Goal: Task Accomplishment & Management: Complete application form

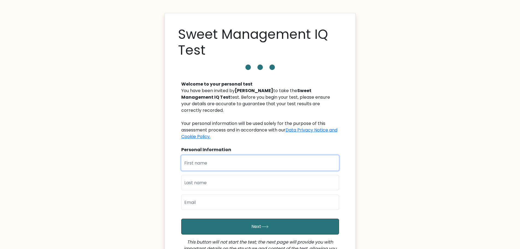
click at [217, 155] on input "text" at bounding box center [260, 162] width 158 height 15
type input "[PERSON_NAME]"
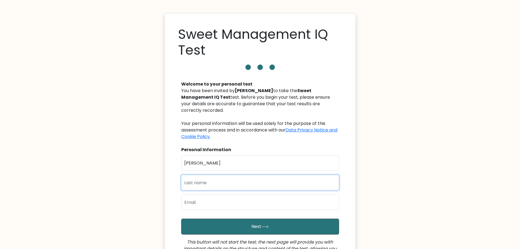
click at [221, 176] on input "text" at bounding box center [260, 182] width 158 height 15
type input "Pitogo"
click at [217, 194] on input "email" at bounding box center [260, 201] width 158 height 15
type input "pitogoaprilmae@gmail.com"
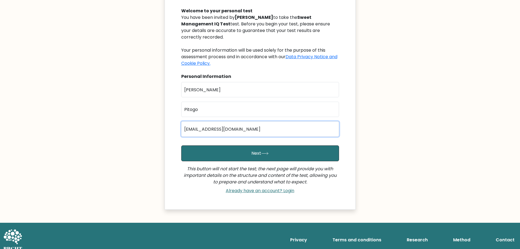
scroll to position [74, 0]
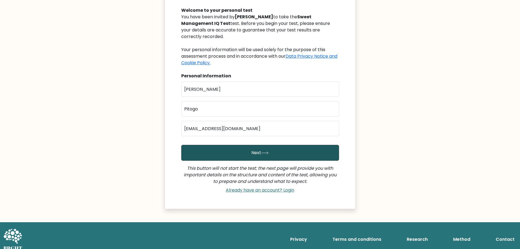
click at [235, 149] on button "Next" at bounding box center [260, 153] width 158 height 16
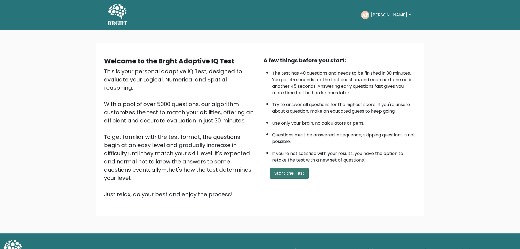
click at [292, 170] on button "Start the Test" at bounding box center [289, 173] width 39 height 11
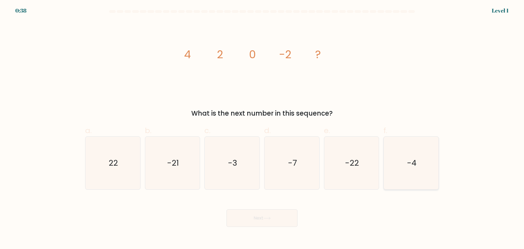
click at [416, 164] on text "-4" at bounding box center [412, 162] width 10 height 11
click at [263, 128] on input "f. -4" at bounding box center [262, 127] width 0 height 4
radio input "true"
click at [274, 218] on button "Next" at bounding box center [262, 217] width 71 height 17
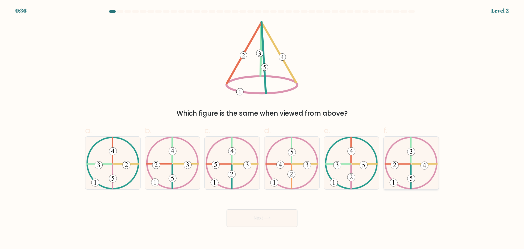
click at [411, 165] on 423 at bounding box center [411, 176] width 0 height 23
click at [263, 128] on input "f." at bounding box center [262, 127] width 0 height 4
radio input "true"
click at [247, 222] on button "Next" at bounding box center [262, 217] width 71 height 17
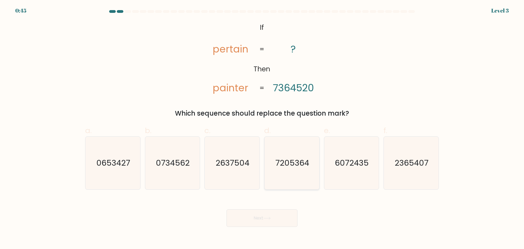
click at [285, 150] on icon "7205364" at bounding box center [292, 163] width 53 height 53
click at [263, 128] on input "d. 7205364" at bounding box center [262, 127] width 0 height 4
radio input "true"
click at [273, 220] on button "Next" at bounding box center [262, 217] width 71 height 17
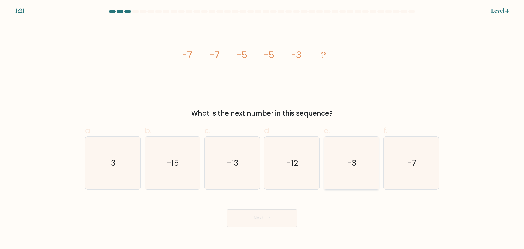
click at [350, 155] on icon "-3" at bounding box center [351, 163] width 53 height 53
click at [263, 128] on input "e. -3" at bounding box center [262, 127] width 0 height 4
radio input "true"
click at [270, 220] on button "Next" at bounding box center [262, 217] width 71 height 17
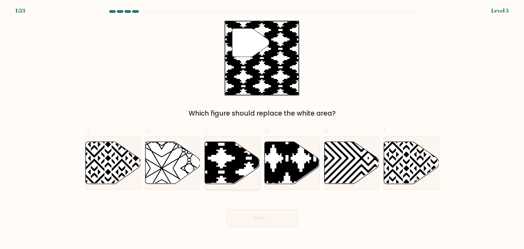
click at [223, 153] on icon at bounding box center [232, 163] width 55 height 42
click at [262, 128] on input "c." at bounding box center [262, 127] width 0 height 4
radio input "true"
click at [250, 221] on button "Next" at bounding box center [262, 217] width 71 height 17
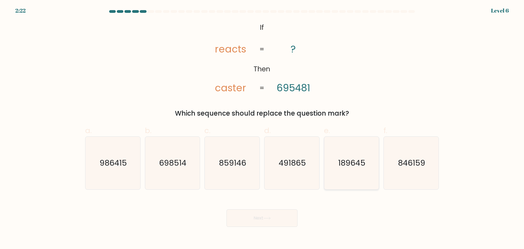
click at [358, 170] on icon "189645" at bounding box center [351, 163] width 53 height 53
click at [263, 128] on input "e. 189645" at bounding box center [262, 127] width 0 height 4
radio input "true"
drag, startPoint x: 266, startPoint y: 218, endPoint x: 263, endPoint y: 202, distance: 16.6
click at [266, 217] on icon at bounding box center [267, 218] width 7 height 3
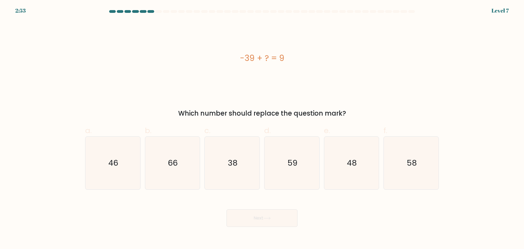
drag, startPoint x: 238, startPoint y: 59, endPoint x: 289, endPoint y: 58, distance: 50.8
click at [289, 58] on div "-39 + ? = 9" at bounding box center [262, 58] width 354 height 12
copy div "-39 + ? = 9"
drag, startPoint x: 366, startPoint y: 166, endPoint x: 258, endPoint y: 190, distance: 110.3
click at [364, 167] on icon "48" at bounding box center [351, 163] width 53 height 53
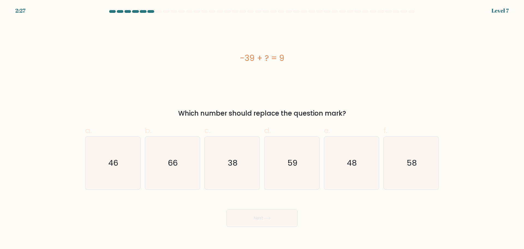
click at [263, 128] on input "e. 48" at bounding box center [262, 127] width 0 height 4
radio input "true"
click at [257, 220] on button "Next" at bounding box center [262, 217] width 71 height 17
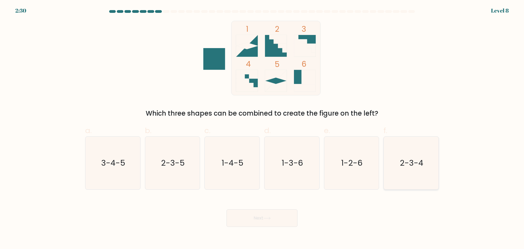
click at [419, 172] on icon "2-3-4" at bounding box center [411, 163] width 53 height 53
click at [263, 128] on input "f. 2-3-4" at bounding box center [262, 127] width 0 height 4
radio input "true"
click at [269, 219] on icon at bounding box center [267, 218] width 7 height 3
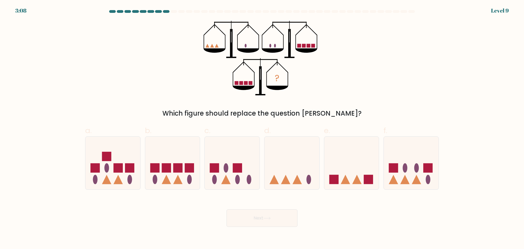
drag, startPoint x: 203, startPoint y: 22, endPoint x: 272, endPoint y: 70, distance: 84.7
click at [272, 70] on div "? Which figure should replace the question mark?" at bounding box center [262, 70] width 361 height 98
drag, startPoint x: 298, startPoint y: 175, endPoint x: 247, endPoint y: 175, distance: 50.8
click at [298, 175] on icon at bounding box center [292, 162] width 55 height 45
click at [263, 128] on input "d." at bounding box center [262, 127] width 0 height 4
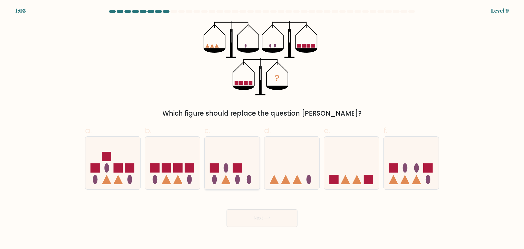
radio input "true"
click at [253, 225] on button "Next" at bounding box center [262, 217] width 71 height 17
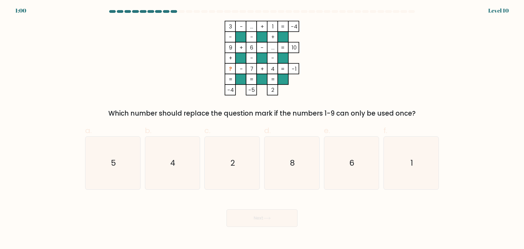
click at [254, 216] on button "Next" at bounding box center [262, 217] width 71 height 17
click at [349, 83] on div "3 - ... + 1 -4 - - + 9 + 6 - ... 10 + - - ? - 7 + 4 = -1 = = = = -4 -5 2 = Whic…" at bounding box center [262, 70] width 361 height 98
drag, startPoint x: 231, startPoint y: 166, endPoint x: 237, endPoint y: 186, distance: 21.6
click at [231, 166] on text "2" at bounding box center [233, 162] width 5 height 11
click at [262, 128] on input "c. 2" at bounding box center [262, 127] width 0 height 4
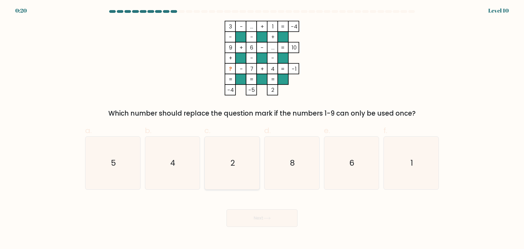
radio input "true"
click at [247, 217] on button "Next" at bounding box center [262, 217] width 71 height 17
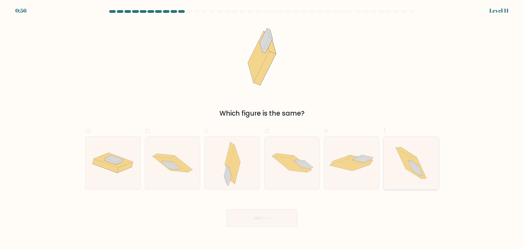
click at [409, 158] on icon at bounding box center [408, 163] width 25 height 31
click at [263, 128] on input "f." at bounding box center [262, 127] width 0 height 4
radio input "true"
click at [266, 217] on button "Next" at bounding box center [262, 217] width 71 height 17
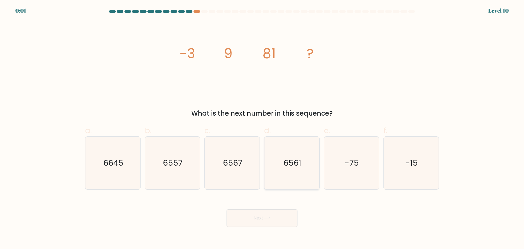
click at [287, 174] on icon "6561" at bounding box center [292, 163] width 53 height 53
click at [263, 128] on input "d. 6561" at bounding box center [262, 127] width 0 height 4
radio input "true"
click at [257, 216] on button "Next" at bounding box center [262, 217] width 71 height 17
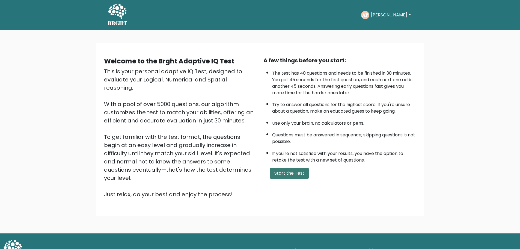
click at [291, 174] on button "Start the Test" at bounding box center [289, 173] width 39 height 11
click at [281, 176] on button "Start the Test" at bounding box center [289, 173] width 39 height 11
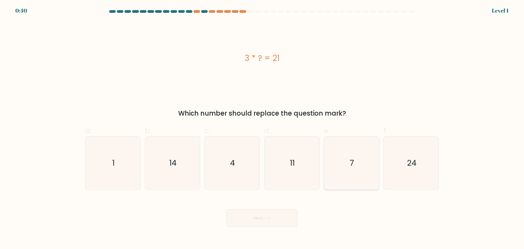
click at [357, 169] on icon "7" at bounding box center [351, 163] width 53 height 53
click at [263, 128] on input "e. 7" at bounding box center [262, 127] width 0 height 4
radio input "true"
click at [268, 226] on button "Next" at bounding box center [262, 217] width 71 height 17
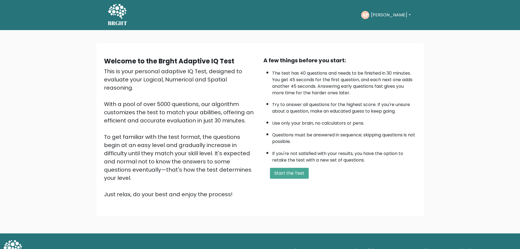
click at [398, 14] on button "[PERSON_NAME]" at bounding box center [391, 14] width 43 height 7
click at [378, 61] on link "Logout" at bounding box center [383, 63] width 43 height 9
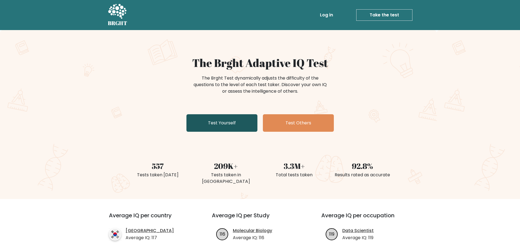
click at [201, 121] on link "Test Yourself" at bounding box center [222, 122] width 71 height 17
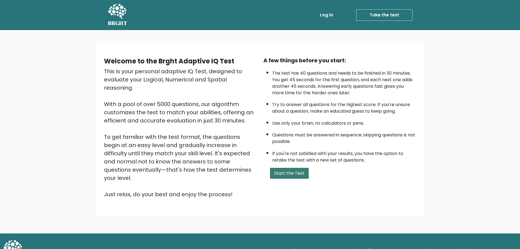
click at [276, 172] on button "Start the Test" at bounding box center [289, 173] width 39 height 11
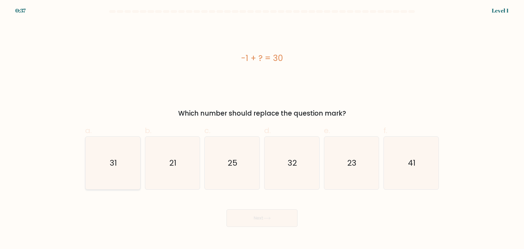
click at [113, 168] on text "31" at bounding box center [113, 162] width 7 height 11
click at [262, 128] on input "a. 31" at bounding box center [262, 127] width 0 height 4
radio input "true"
click at [246, 223] on button "Next" at bounding box center [262, 217] width 71 height 17
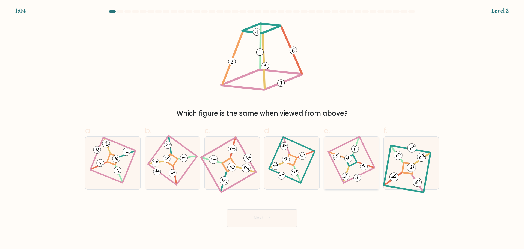
click at [353, 159] on icon at bounding box center [352, 163] width 36 height 42
click at [263, 128] on input "e." at bounding box center [262, 127] width 0 height 4
radio input "true"
click at [264, 222] on button "Next" at bounding box center [262, 217] width 71 height 17
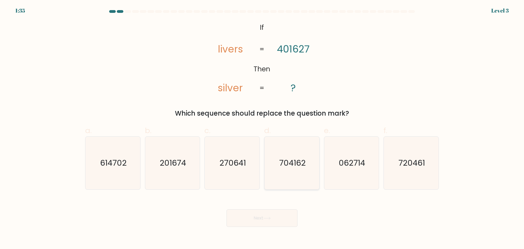
click at [288, 165] on text "704162" at bounding box center [292, 162] width 26 height 11
click at [263, 128] on input "d. 704162" at bounding box center [262, 127] width 0 height 4
radio input "true"
click at [249, 216] on button "Next" at bounding box center [262, 217] width 71 height 17
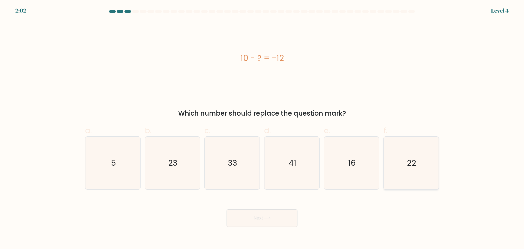
click at [415, 163] on text "22" at bounding box center [412, 162] width 9 height 11
click at [263, 128] on input "f. 22" at bounding box center [262, 127] width 0 height 4
radio input "true"
click at [257, 219] on button "Next" at bounding box center [262, 217] width 71 height 17
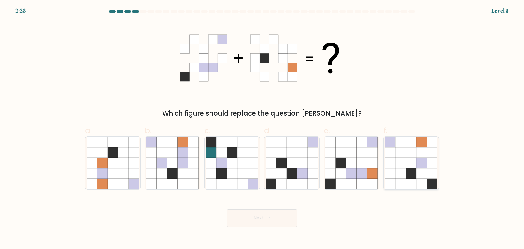
click at [408, 158] on icon at bounding box center [411, 163] width 10 height 10
click at [263, 128] on input "f." at bounding box center [262, 127] width 0 height 4
radio input "true"
click at [248, 220] on button "Next" at bounding box center [262, 217] width 71 height 17
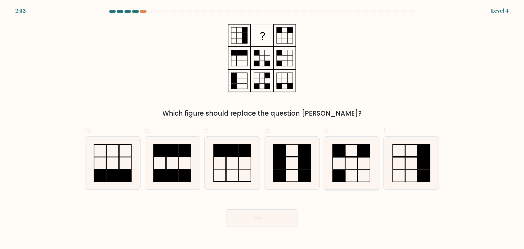
click at [356, 167] on icon at bounding box center [351, 163] width 53 height 53
click at [263, 128] on input "e." at bounding box center [262, 127] width 0 height 4
radio input "true"
click at [253, 224] on button "Next" at bounding box center [262, 217] width 71 height 17
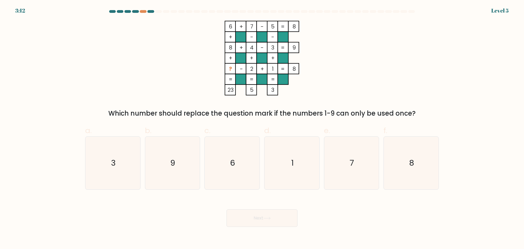
drag, startPoint x: 180, startPoint y: 165, endPoint x: 229, endPoint y: 200, distance: 60.7
click at [181, 167] on icon "9" at bounding box center [172, 163] width 53 height 53
click at [262, 128] on input "b. 9" at bounding box center [262, 127] width 0 height 4
radio input "true"
click at [246, 215] on button "Next" at bounding box center [262, 217] width 71 height 17
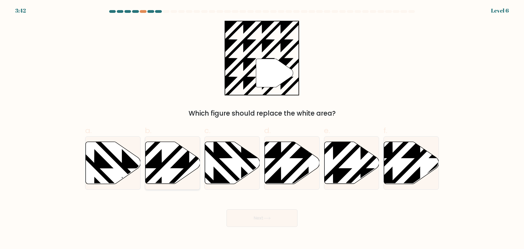
click at [167, 166] on icon at bounding box center [172, 163] width 55 height 42
click at [262, 128] on input "b." at bounding box center [262, 127] width 0 height 4
radio input "true"
click at [268, 219] on icon at bounding box center [267, 218] width 7 height 3
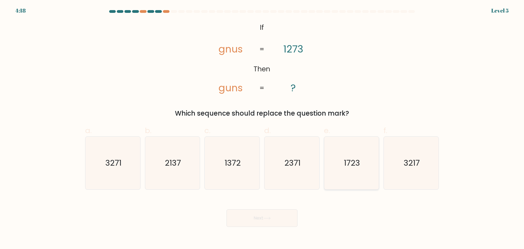
click at [348, 169] on icon "1723" at bounding box center [351, 163] width 53 height 53
click at [263, 128] on input "e. 1723" at bounding box center [262, 127] width 0 height 4
radio input "true"
click at [277, 213] on button "Next" at bounding box center [262, 217] width 71 height 17
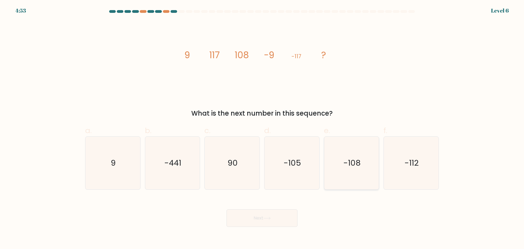
click at [369, 165] on icon "-108" at bounding box center [351, 163] width 53 height 53
click at [263, 128] on input "e. -108" at bounding box center [262, 127] width 0 height 4
radio input "true"
click at [258, 219] on button "Next" at bounding box center [262, 217] width 71 height 17
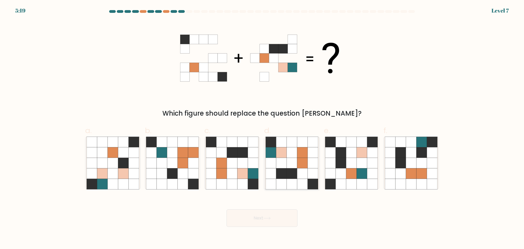
click at [292, 164] on icon at bounding box center [292, 163] width 10 height 10
click at [263, 128] on input "d." at bounding box center [262, 127] width 0 height 4
radio input "true"
click at [270, 220] on button "Next" at bounding box center [262, 217] width 71 height 17
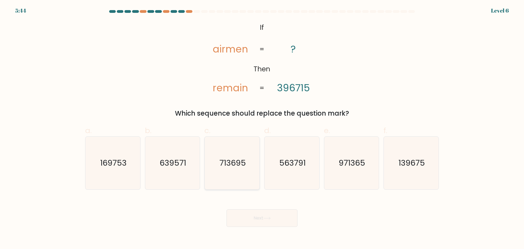
drag, startPoint x: 232, startPoint y: 162, endPoint x: 239, endPoint y: 182, distance: 20.7
click at [232, 163] on text "713695" at bounding box center [233, 162] width 26 height 11
click at [262, 128] on input "c. 713695" at bounding box center [262, 127] width 0 height 4
radio input "true"
click at [261, 219] on button "Next" at bounding box center [262, 217] width 71 height 17
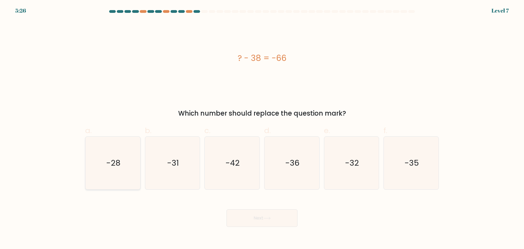
click at [114, 169] on icon "-28" at bounding box center [113, 163] width 53 height 53
click at [262, 128] on input "a. -28" at bounding box center [262, 127] width 0 height 4
radio input "true"
click at [273, 223] on button "Next" at bounding box center [262, 217] width 71 height 17
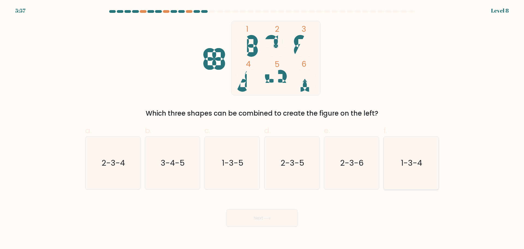
drag, startPoint x: 399, startPoint y: 169, endPoint x: 392, endPoint y: 173, distance: 7.8
click at [399, 170] on icon "1-3-4" at bounding box center [411, 163] width 53 height 53
click at [263, 128] on input "f. 1-3-4" at bounding box center [262, 127] width 0 height 4
radio input "true"
click at [254, 216] on button "Next" at bounding box center [262, 217] width 71 height 17
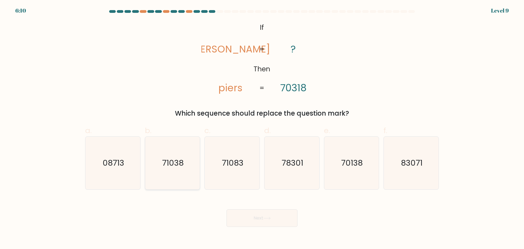
click at [178, 166] on text "71038" at bounding box center [173, 162] width 22 height 11
click at [262, 128] on input "b. 71038" at bounding box center [262, 127] width 0 height 4
radio input "true"
click at [255, 213] on button "Next" at bounding box center [262, 217] width 71 height 17
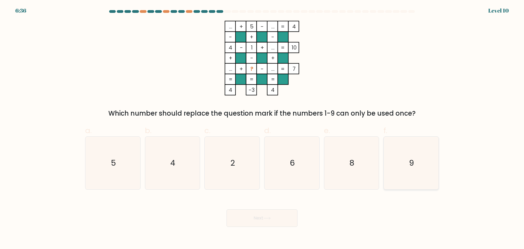
click at [429, 168] on icon "9" at bounding box center [411, 163] width 53 height 53
click at [263, 128] on input "f. 9" at bounding box center [262, 127] width 0 height 4
radio input "true"
click at [272, 221] on button "Next" at bounding box center [262, 217] width 71 height 17
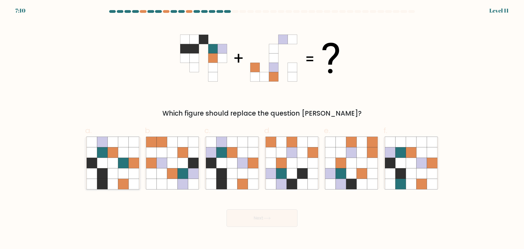
click at [110, 164] on icon at bounding box center [113, 163] width 10 height 10
click at [262, 128] on input "a." at bounding box center [262, 127] width 0 height 4
radio input "true"
click at [249, 166] on icon at bounding box center [253, 163] width 10 height 10
click at [262, 128] on input "c." at bounding box center [262, 127] width 0 height 4
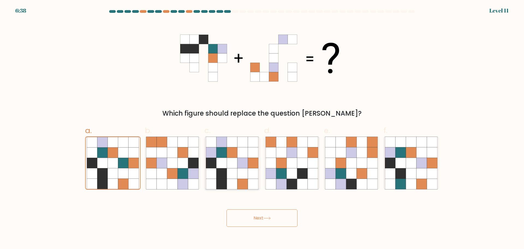
radio input "true"
click at [259, 217] on button "Next" at bounding box center [262, 217] width 71 height 17
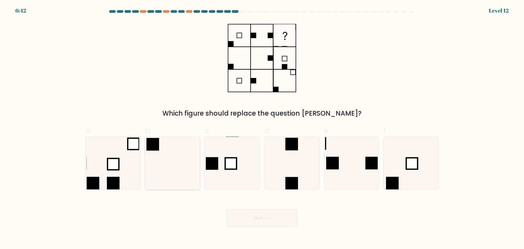
click at [176, 161] on icon at bounding box center [172, 163] width 53 height 53
click at [262, 128] on input "b." at bounding box center [262, 127] width 0 height 4
radio input "true"
click at [274, 219] on button "Next" at bounding box center [262, 217] width 71 height 17
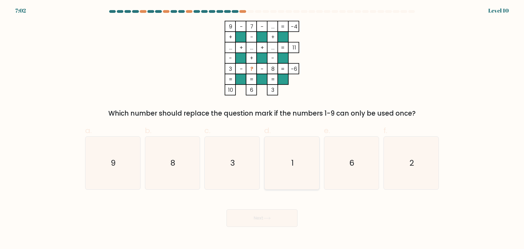
drag, startPoint x: 297, startPoint y: 154, endPoint x: 294, endPoint y: 163, distance: 9.7
click at [296, 158] on icon "1" at bounding box center [292, 163] width 53 height 53
click at [263, 128] on input "d. 1" at bounding box center [262, 127] width 0 height 4
radio input "true"
click at [263, 224] on button "Next" at bounding box center [262, 217] width 71 height 17
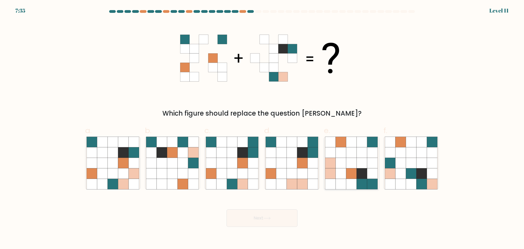
drag, startPoint x: 366, startPoint y: 169, endPoint x: 362, endPoint y: 167, distance: 4.0
click at [365, 169] on icon at bounding box center [362, 173] width 10 height 10
click at [263, 128] on input "e." at bounding box center [262, 127] width 0 height 4
radio input "true"
click at [242, 222] on button "Next" at bounding box center [262, 217] width 71 height 17
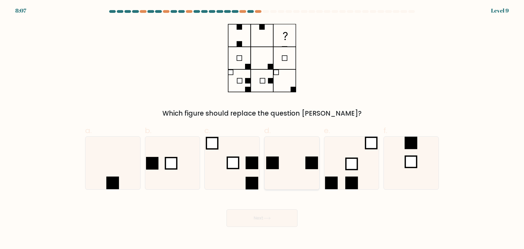
click at [291, 178] on icon at bounding box center [292, 163] width 53 height 53
click at [263, 128] on input "d." at bounding box center [262, 127] width 0 height 4
radio input "true"
click at [274, 223] on button "Next" at bounding box center [262, 217] width 71 height 17
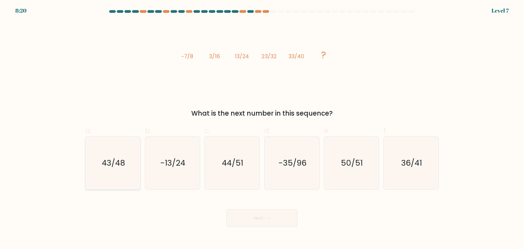
click at [114, 174] on icon "43/48" at bounding box center [113, 163] width 53 height 53
click at [262, 128] on input "a. 43/48" at bounding box center [262, 127] width 0 height 4
radio input "true"
click at [259, 219] on button "Next" at bounding box center [262, 217] width 71 height 17
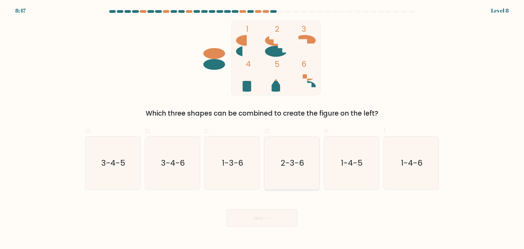
drag, startPoint x: 290, startPoint y: 177, endPoint x: 287, endPoint y: 189, distance: 12.1
click at [287, 187] on icon "2-3-6" at bounding box center [292, 163] width 53 height 53
click at [263, 222] on button "Next" at bounding box center [262, 217] width 71 height 17
click at [296, 167] on text "2-3-6" at bounding box center [292, 162] width 23 height 11
click at [263, 128] on input "d. 2-3-6" at bounding box center [262, 127] width 0 height 4
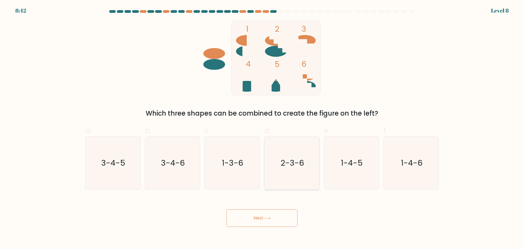
radio input "true"
click at [270, 217] on icon at bounding box center [267, 218] width 7 height 3
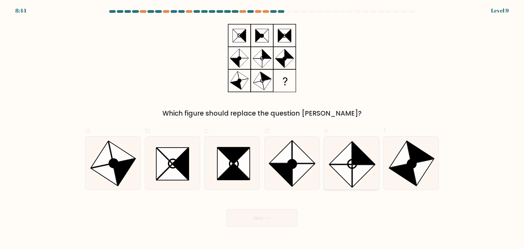
drag, startPoint x: 350, startPoint y: 166, endPoint x: 348, endPoint y: 172, distance: 6.5
click at [350, 166] on icon at bounding box center [341, 175] width 22 height 22
click at [263, 128] on input "e." at bounding box center [262, 127] width 0 height 4
radio input "true"
click at [258, 223] on button "Next" at bounding box center [262, 217] width 71 height 17
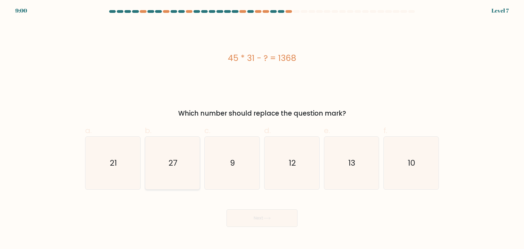
click at [188, 164] on icon "27" at bounding box center [172, 163] width 53 height 53
click at [262, 128] on input "b. 27" at bounding box center [262, 127] width 0 height 4
radio input "true"
click at [244, 219] on button "Next" at bounding box center [262, 217] width 71 height 17
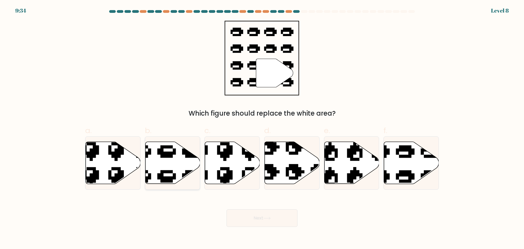
click at [176, 163] on icon at bounding box center [172, 163] width 55 height 42
click at [262, 128] on input "b." at bounding box center [262, 127] width 0 height 4
radio input "true"
click at [272, 222] on button "Next" at bounding box center [262, 217] width 71 height 17
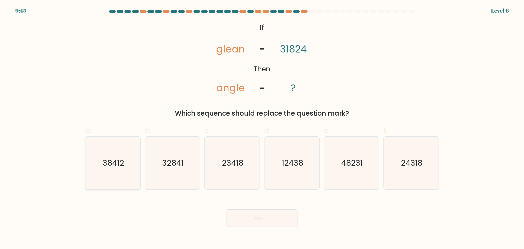
click at [107, 163] on text "38412" at bounding box center [114, 162] width 22 height 11
click at [262, 128] on input "a. 38412" at bounding box center [262, 127] width 0 height 4
radio input "true"
click at [412, 175] on icon "24318" at bounding box center [411, 163] width 53 height 53
click at [263, 128] on input "f. 24318" at bounding box center [262, 127] width 0 height 4
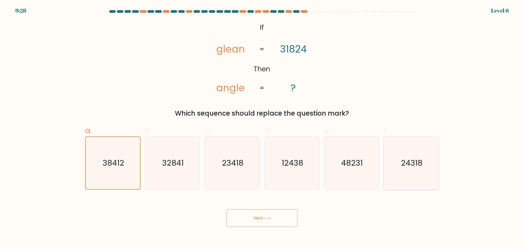
radio input "true"
click at [275, 220] on button "Next" at bounding box center [262, 217] width 71 height 17
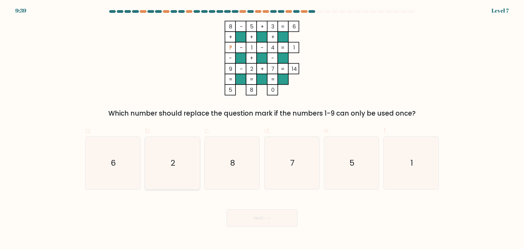
drag, startPoint x: 120, startPoint y: 166, endPoint x: 179, endPoint y: 175, distance: 59.3
click at [121, 166] on icon "6" at bounding box center [113, 163] width 53 height 53
click at [262, 128] on input "a. 6" at bounding box center [262, 127] width 0 height 4
radio input "true"
click at [286, 220] on button "Next" at bounding box center [262, 217] width 71 height 17
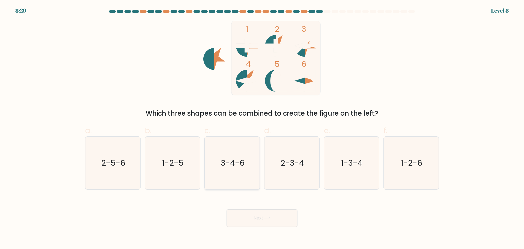
drag, startPoint x: 240, startPoint y: 163, endPoint x: 256, endPoint y: 186, distance: 27.5
click at [240, 163] on text "3-4-6" at bounding box center [233, 162] width 24 height 11
click at [262, 128] on input "c. 3-4-6" at bounding box center [262, 127] width 0 height 4
radio input "true"
click at [267, 221] on button "Next" at bounding box center [262, 217] width 71 height 17
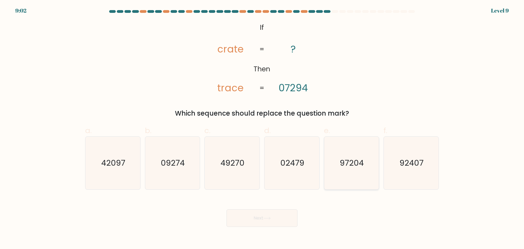
click at [357, 173] on icon "97204" at bounding box center [351, 163] width 53 height 53
click at [263, 128] on input "e. 97204" at bounding box center [262, 127] width 0 height 4
radio input "true"
click at [275, 212] on button "Next" at bounding box center [262, 217] width 71 height 17
click at [267, 223] on button "Next" at bounding box center [262, 217] width 71 height 17
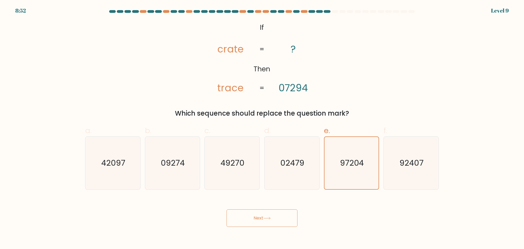
click at [248, 221] on button "Next" at bounding box center [262, 217] width 71 height 17
click at [345, 160] on text "97204" at bounding box center [352, 162] width 24 height 11
click at [263, 128] on input "e. 97204" at bounding box center [262, 127] width 0 height 4
click at [271, 214] on button "Next" at bounding box center [262, 217] width 71 height 17
click at [270, 219] on icon at bounding box center [267, 218] width 7 height 3
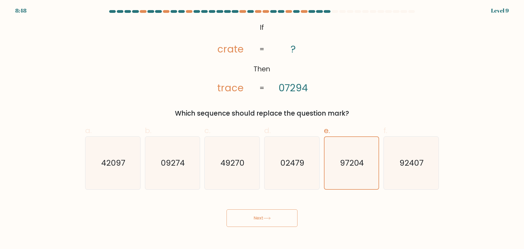
click at [270, 219] on icon at bounding box center [267, 218] width 7 height 3
click at [346, 164] on text "97204" at bounding box center [352, 162] width 24 height 11
click at [263, 128] on input "e. 97204" at bounding box center [262, 127] width 0 height 4
radio input "true"
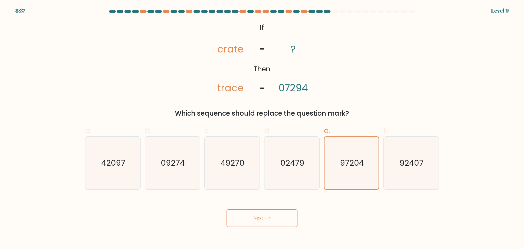
click at [254, 219] on button "Next" at bounding box center [262, 217] width 71 height 17
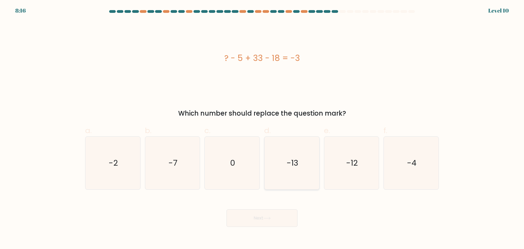
drag, startPoint x: 281, startPoint y: 166, endPoint x: 273, endPoint y: 189, distance: 24.8
click at [282, 166] on icon "-13" at bounding box center [292, 163] width 53 height 53
click at [263, 128] on input "d. -13" at bounding box center [262, 127] width 0 height 4
radio input "true"
click at [260, 219] on button "Next" at bounding box center [262, 217] width 71 height 17
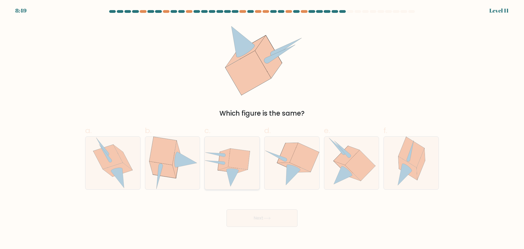
click at [239, 170] on icon at bounding box center [233, 169] width 12 height 2
click at [262, 128] on input "c." at bounding box center [262, 127] width 0 height 4
radio input "true"
click at [272, 223] on button "Next" at bounding box center [262, 217] width 71 height 17
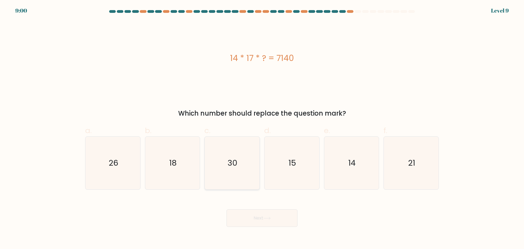
click at [241, 158] on icon "30" at bounding box center [232, 163] width 53 height 53
click at [262, 128] on input "c. 30" at bounding box center [262, 127] width 0 height 4
radio input "true"
click at [263, 224] on button "Next" at bounding box center [262, 217] width 71 height 17
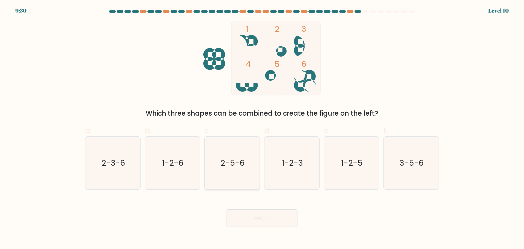
click at [241, 156] on icon "2-5-6" at bounding box center [232, 163] width 53 height 53
click at [262, 128] on input "c. 2-5-6" at bounding box center [262, 127] width 0 height 4
radio input "true"
drag, startPoint x: 263, startPoint y: 217, endPoint x: 263, endPoint y: 214, distance: 3.3
click at [263, 217] on button "Next" at bounding box center [262, 217] width 71 height 17
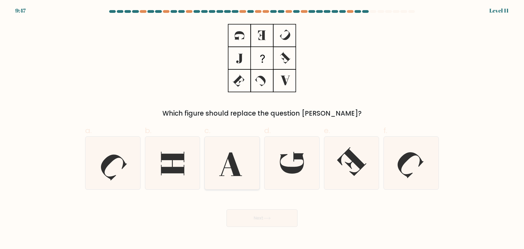
click at [228, 164] on icon at bounding box center [232, 163] width 53 height 53
click at [262, 128] on input "c." at bounding box center [262, 127] width 0 height 4
radio input "true"
click at [260, 217] on button "Next" at bounding box center [262, 217] width 71 height 17
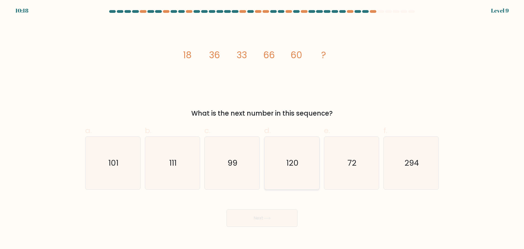
drag, startPoint x: 289, startPoint y: 167, endPoint x: 274, endPoint y: 208, distance: 44.2
click at [289, 167] on text "120" at bounding box center [293, 162] width 12 height 11
click at [263, 128] on input "d. 120" at bounding box center [262, 127] width 0 height 4
radio input "true"
click at [273, 222] on button "Next" at bounding box center [262, 217] width 71 height 17
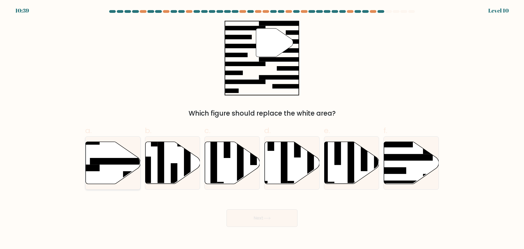
click at [101, 161] on rect at bounding box center [120, 161] width 60 height 7
click at [262, 128] on input "a." at bounding box center [262, 127] width 0 height 4
radio input "true"
click at [252, 219] on button "Next" at bounding box center [262, 217] width 71 height 17
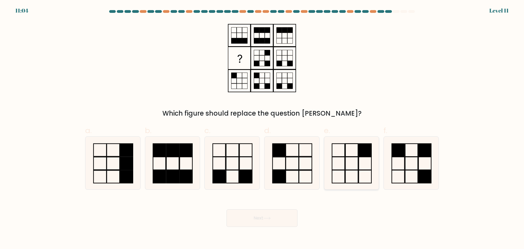
click at [347, 165] on icon at bounding box center [351, 163] width 53 height 53
click at [263, 128] on input "e." at bounding box center [262, 127] width 0 height 4
radio input "true"
click at [273, 220] on button "Next" at bounding box center [262, 217] width 71 height 17
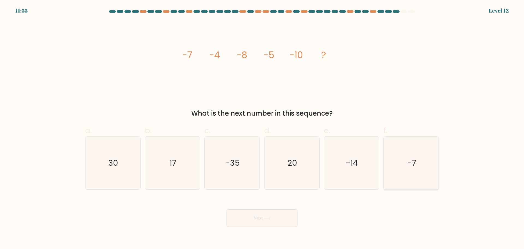
drag, startPoint x: 425, startPoint y: 155, endPoint x: 419, endPoint y: 161, distance: 7.7
click at [424, 157] on icon "-7" at bounding box center [411, 163] width 53 height 53
click at [263, 128] on input "f. -7" at bounding box center [262, 127] width 0 height 4
radio input "true"
click at [267, 218] on icon at bounding box center [267, 218] width 7 height 2
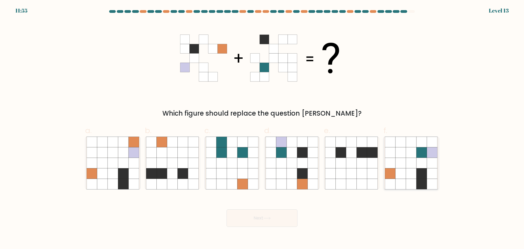
click at [425, 168] on icon at bounding box center [422, 163] width 10 height 10
click at [263, 128] on input "f." at bounding box center [262, 127] width 0 height 4
radio input "true"
click at [247, 222] on button "Next" at bounding box center [262, 217] width 71 height 17
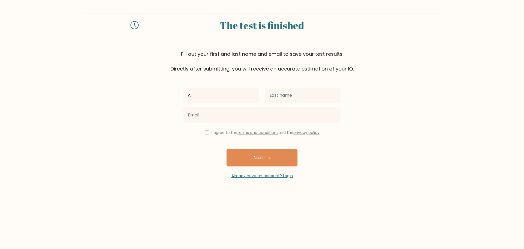
type input "[PERSON_NAME]"
click at [289, 95] on input "text" at bounding box center [303, 95] width 75 height 15
type input "Pitogo"
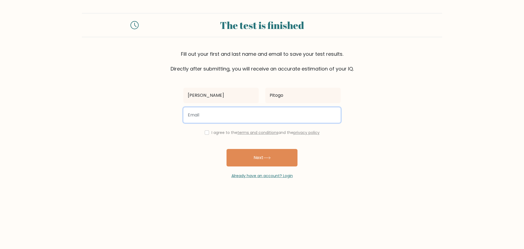
click at [219, 122] on input "email" at bounding box center [262, 114] width 157 height 15
type input "[EMAIL_ADDRESS][DOMAIN_NAME]"
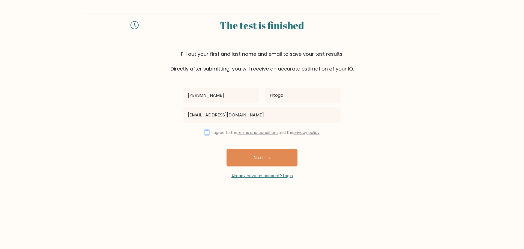
click at [206, 133] on input "checkbox" at bounding box center [207, 132] width 4 height 4
checkbox input "true"
click at [245, 156] on button "Next" at bounding box center [262, 157] width 71 height 17
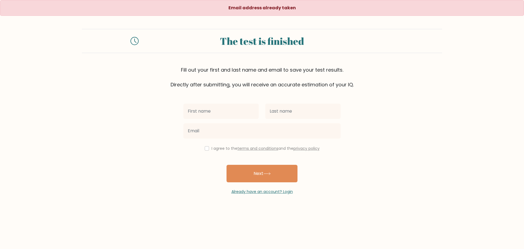
click at [207, 114] on input "text" at bounding box center [221, 111] width 75 height 15
type input "[PERSON_NAME]"
click at [300, 114] on input "text" at bounding box center [303, 111] width 75 height 15
type input "Pitogo"
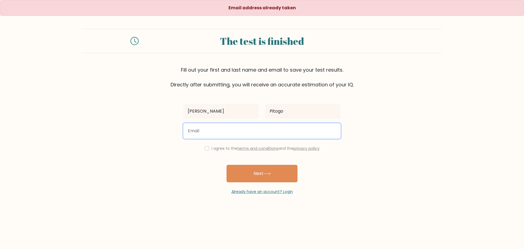
click at [237, 138] on input "email" at bounding box center [262, 130] width 157 height 15
click at [222, 132] on input "[EMAIL_ADDRESS][DOMAIN_NAME]" at bounding box center [262, 130] width 157 height 15
type input "pitogoaprilmae1997@gmail.com"
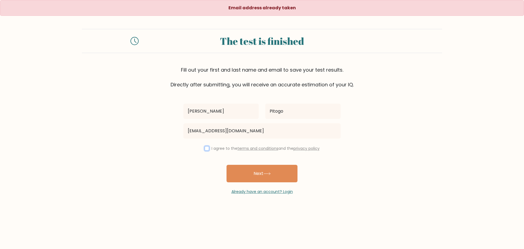
click at [205, 149] on input "checkbox" at bounding box center [207, 148] width 4 height 4
checkbox input "true"
click at [253, 176] on button "Next" at bounding box center [262, 173] width 71 height 17
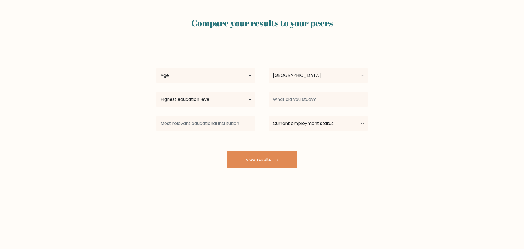
select select "PH"
drag, startPoint x: 250, startPoint y: 78, endPoint x: 246, endPoint y: 80, distance: 4.4
click at [250, 78] on select "Age Under 18 years old 18-24 years old 25-34 years old 35-44 years old 45-54 ye…" at bounding box center [205, 75] width 99 height 15
select select "25_34"
click at [156, 68] on select "Age Under 18 years old 18-24 years old 25-34 years old 35-44 years old 45-54 ye…" at bounding box center [205, 75] width 99 height 15
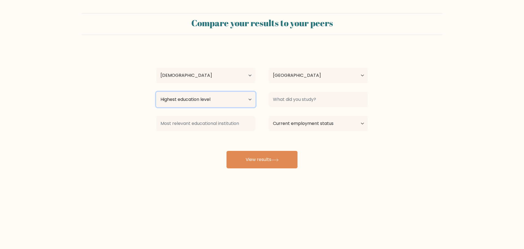
click at [232, 102] on select "Highest education level No schooling Primary Lower Secondary Upper Secondary Oc…" at bounding box center [205, 99] width 99 height 15
select select "bachelors_degree"
click at [156, 92] on select "Highest education level No schooling Primary Lower Secondary Upper Secondary Oc…" at bounding box center [205, 99] width 99 height 15
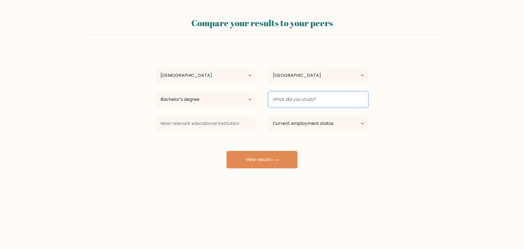
click at [320, 102] on input at bounding box center [318, 99] width 99 height 15
type input "E"
type input "B"
type input "t"
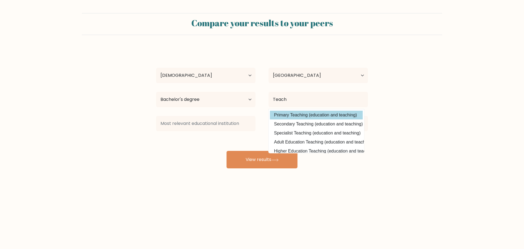
click at [323, 115] on div "April Mae Pitogo Age Under 18 years old 18-24 years old 25-34 years old 35-44 y…" at bounding box center [262, 108] width 219 height 120
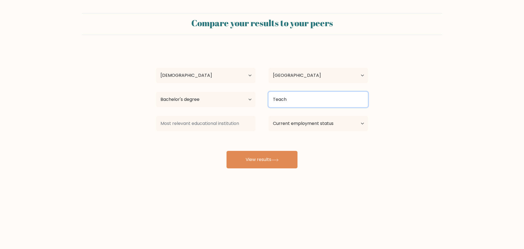
click at [289, 100] on input "Teach" at bounding box center [318, 99] width 99 height 15
drag, startPoint x: 289, startPoint y: 100, endPoint x: 252, endPoint y: 101, distance: 37.2
click at [252, 101] on div "Highest education level No schooling Primary Lower Secondary Upper Secondary Oc…" at bounding box center [262, 100] width 225 height 20
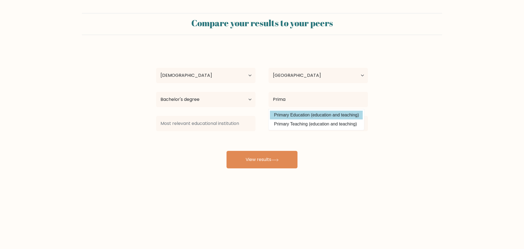
click at [287, 115] on div "April Mae Pitogo Age Under 18 years old 18-24 years old 25-34 years old 35-44 y…" at bounding box center [262, 108] width 219 height 120
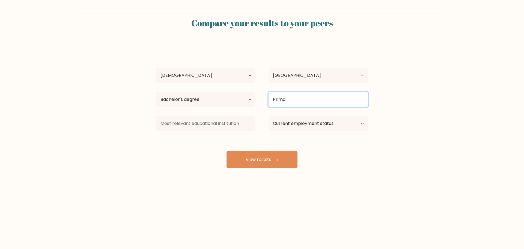
click at [293, 100] on input "Prima" at bounding box center [318, 99] width 99 height 15
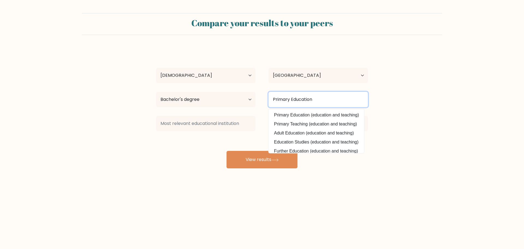
type input "Primary Education"
click at [227, 151] on button "View results" at bounding box center [262, 159] width 71 height 17
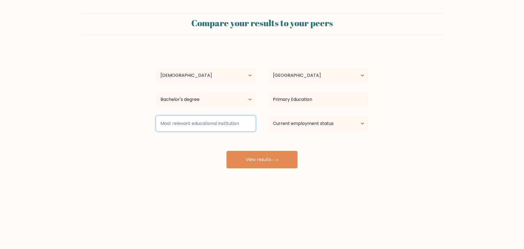
click at [224, 117] on input at bounding box center [205, 123] width 99 height 15
click at [196, 120] on input at bounding box center [205, 123] width 99 height 15
click at [188, 122] on input at bounding box center [205, 123] width 99 height 15
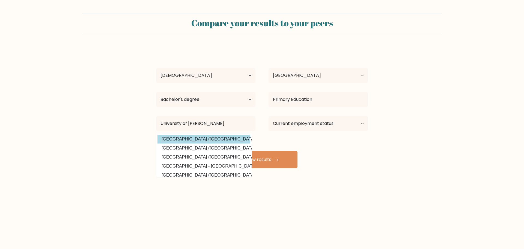
click at [204, 141] on div "April Mae Pitogo Age Under 18 years old 18-24 years old 25-34 years old 35-44 y…" at bounding box center [262, 108] width 219 height 120
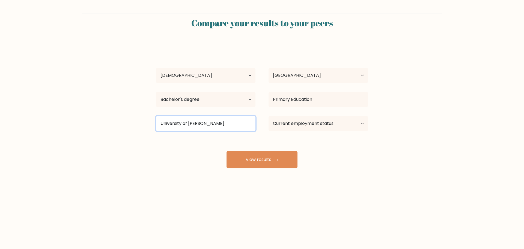
click at [221, 121] on input "University of Minda" at bounding box center [205, 123] width 99 height 15
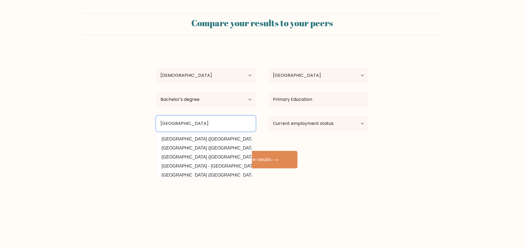
type input "University of Mindanao"
click at [227, 151] on button "View results" at bounding box center [262, 159] width 71 height 17
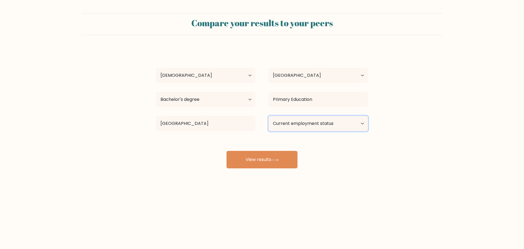
click at [350, 124] on select "Current employment status Employed Student Retired Other / prefer not to answer" at bounding box center [318, 123] width 99 height 15
select select "employed"
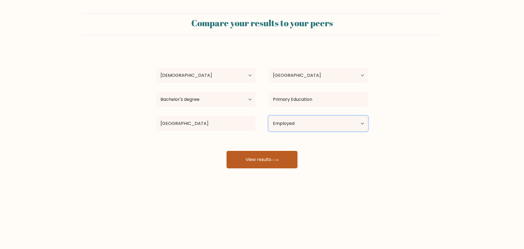
click at [269, 116] on select "Current employment status Employed Student Retired Other / prefer not to answer" at bounding box center [318, 123] width 99 height 15
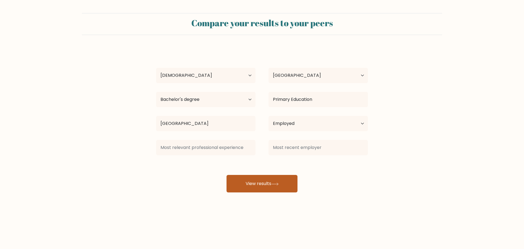
click at [264, 184] on button "View results" at bounding box center [262, 183] width 71 height 17
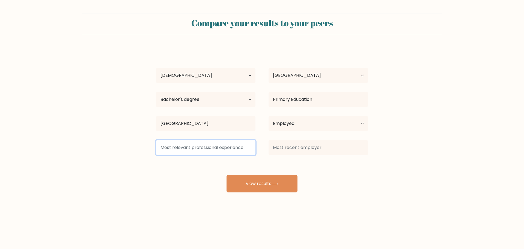
click at [234, 146] on input at bounding box center [205, 147] width 99 height 15
type input "V"
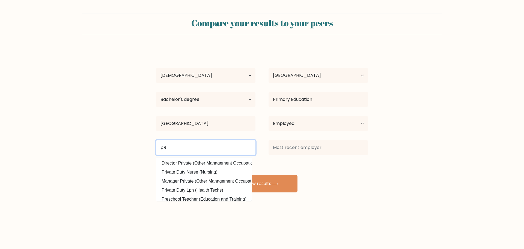
type input "p"
type input "Private Teacher"
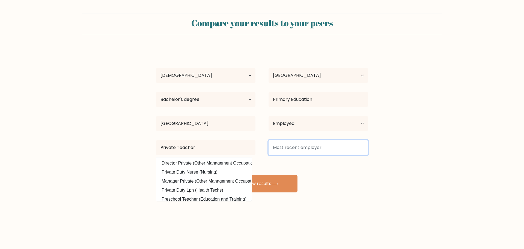
click at [304, 147] on input at bounding box center [318, 147] width 99 height 15
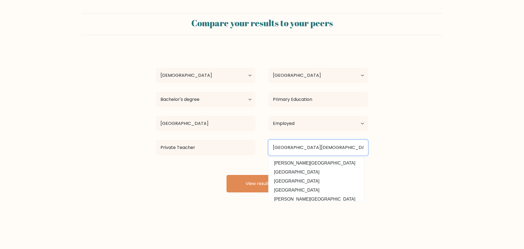
type input "TEMPLE CHRISTIAN ELEMENTARY SCHOOL"
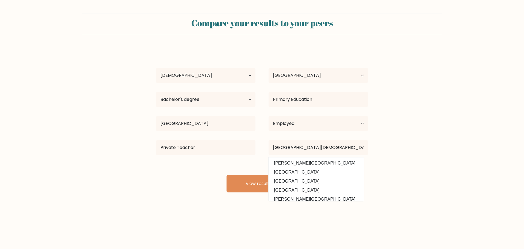
click at [242, 169] on div "April Mae Pitogo Age Under 18 years old 18-24 years old 25-34 years old 35-44 y…" at bounding box center [262, 120] width 219 height 144
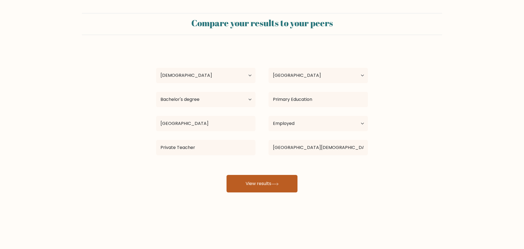
click at [255, 180] on button "View results" at bounding box center [262, 183] width 71 height 17
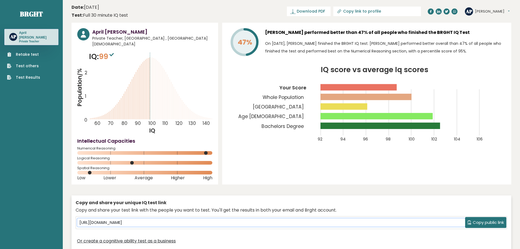
drag, startPoint x: 203, startPoint y: 225, endPoint x: 63, endPoint y: 225, distance: 140.4
